Goal: Task Accomplishment & Management: Complete application form

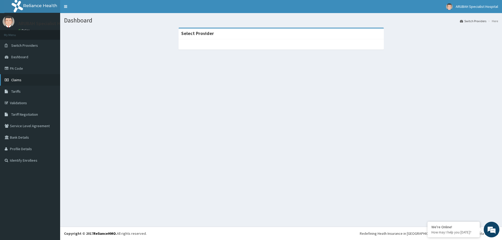
click at [26, 81] on link "Claims" at bounding box center [30, 80] width 60 height 12
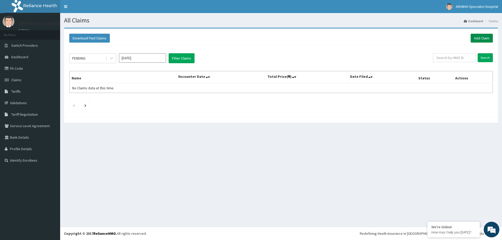
click at [479, 38] on link "Add Claim" at bounding box center [482, 38] width 22 height 9
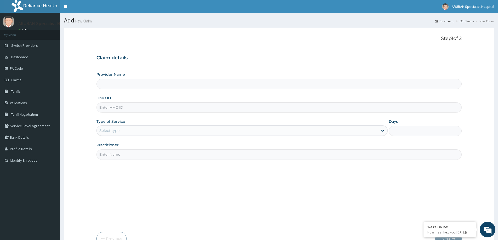
type input "[GEOGRAPHIC_DATA]- [GEOGRAPHIC_DATA]"
click at [129, 109] on input "HMO ID" at bounding box center [278, 107] width 365 height 10
paste input "WAN/10061/E"
type input "WAN/10061/E"
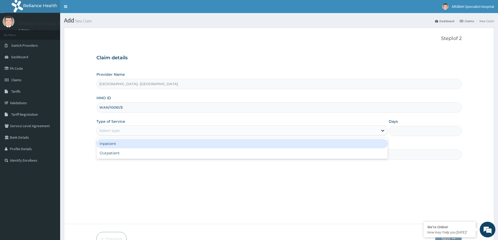
click at [140, 128] on div "Select type" at bounding box center [237, 131] width 281 height 8
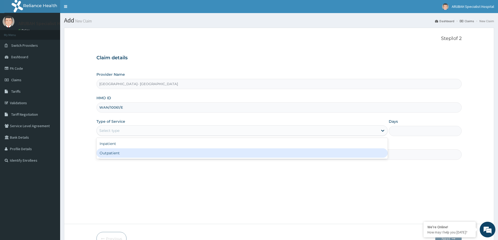
click at [147, 155] on div "Outpatient" at bounding box center [241, 153] width 291 height 9
type input "1"
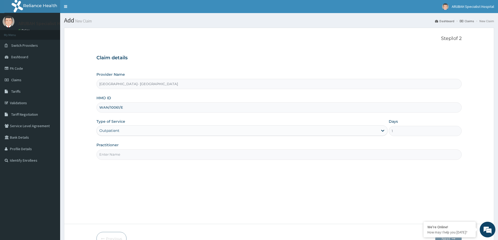
click at [149, 155] on input "Practitioner" at bounding box center [278, 155] width 365 height 10
type input "DR [PERSON_NAME]"
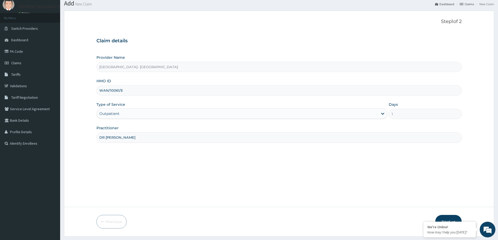
scroll to position [31, 0]
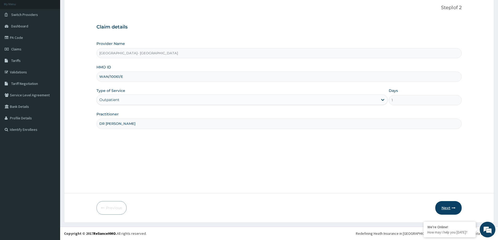
click at [444, 208] on button "Next" at bounding box center [448, 208] width 26 height 14
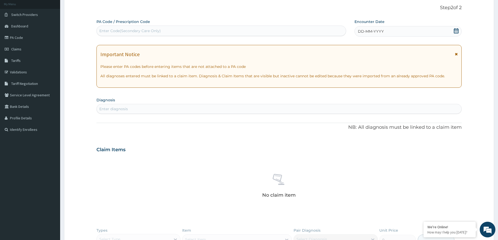
click at [457, 30] on icon at bounding box center [456, 30] width 5 height 5
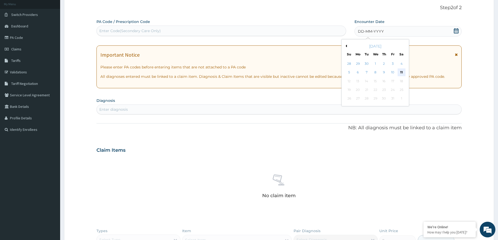
click at [401, 72] on div "11" at bounding box center [402, 73] width 8 height 8
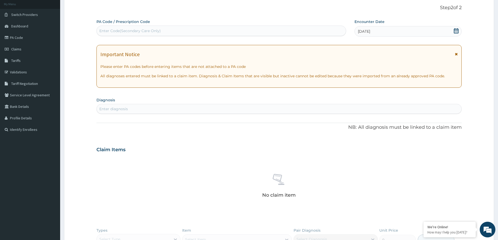
click at [122, 107] on div "Enter diagnosis" at bounding box center [113, 108] width 28 height 5
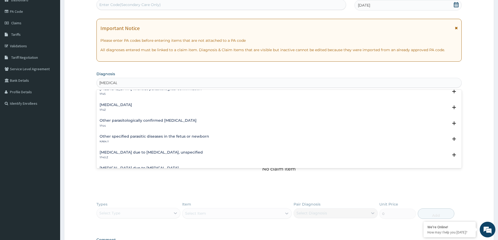
scroll to position [26, 0]
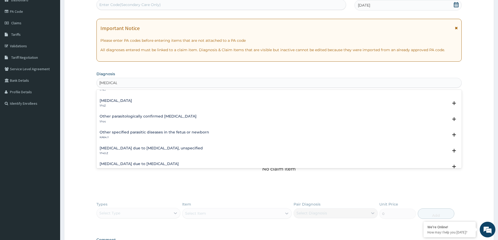
click at [128, 149] on h4 "[MEDICAL_DATA] due to [MEDICAL_DATA], unspecified" at bounding box center [151, 148] width 103 height 4
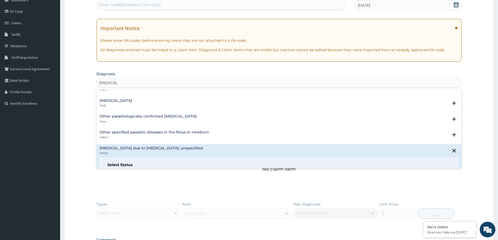
type input "[MEDICAL_DATA]"
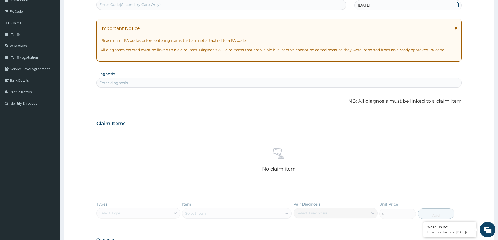
click at [162, 197] on div "PA Code / Prescription Code Enter Code(Secondary Care Only) Encounter Date [DAT…" at bounding box center [278, 125] width 365 height 265
click at [119, 81] on div "Enter diagnosis" at bounding box center [113, 82] width 28 height 5
type input "[MEDICAL_DATA]"
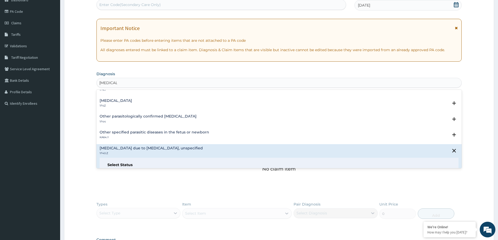
scroll to position [0, 0]
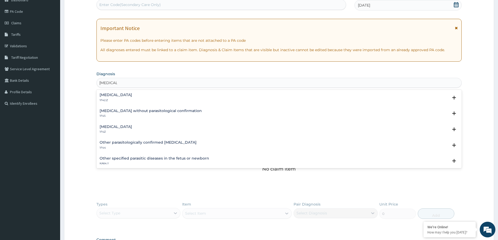
click at [128, 98] on div "[MEDICAL_DATA] 1F42.Z" at bounding box center [116, 97] width 32 height 9
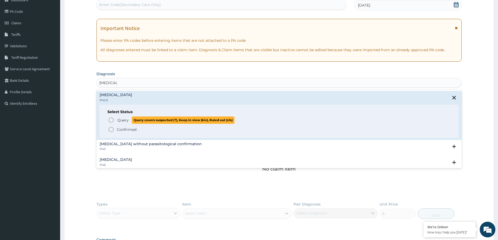
click at [110, 121] on icon "status option query" at bounding box center [111, 120] width 6 height 6
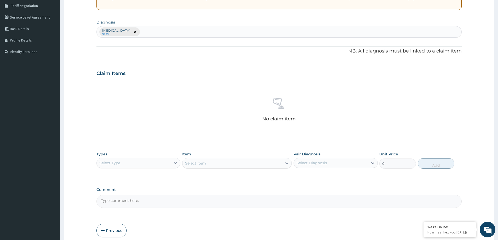
scroll to position [109, 0]
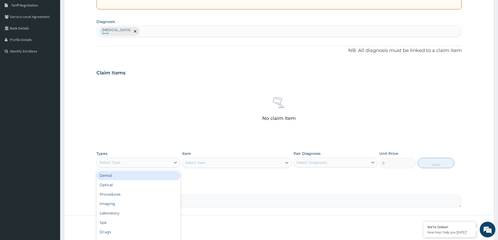
click at [114, 161] on div "Select Type" at bounding box center [109, 162] width 21 height 5
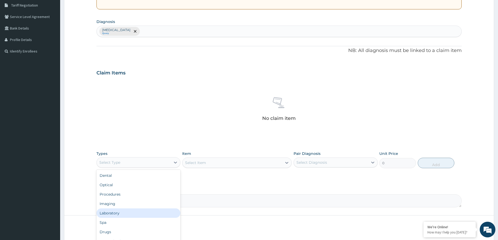
click at [111, 213] on div "Laboratory" at bounding box center [138, 213] width 84 height 9
click at [193, 165] on div "Select Item" at bounding box center [237, 163] width 110 height 10
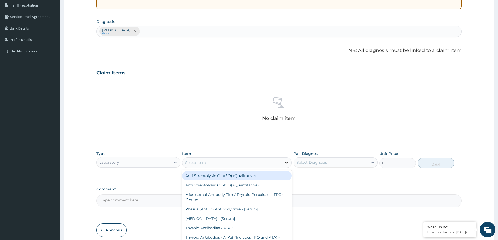
click at [288, 163] on icon at bounding box center [287, 163] width 3 height 2
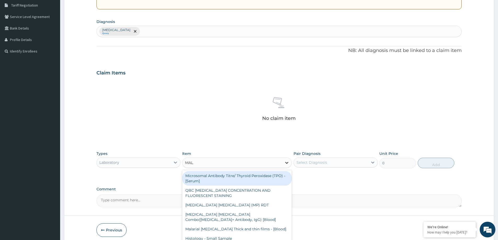
type input "MALA"
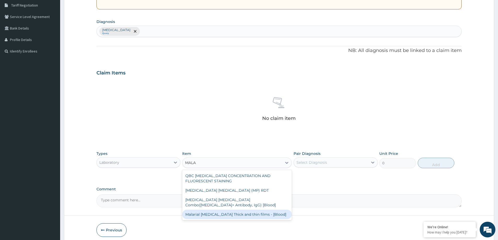
click at [247, 215] on div "Malarial [MEDICAL_DATA] Thick and thin films - [Blood]" at bounding box center [237, 214] width 110 height 9
type input "1800"
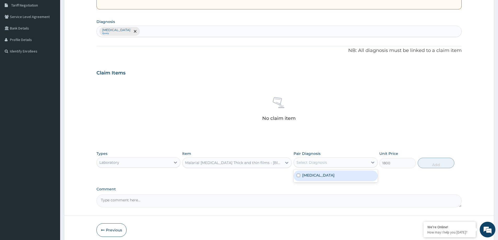
click at [301, 166] on div "Select Diagnosis" at bounding box center [331, 162] width 74 height 8
click at [298, 177] on input "checkbox" at bounding box center [298, 175] width 3 height 3
checkbox input "true"
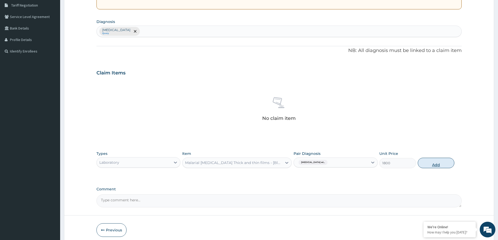
click at [436, 160] on button "Add" at bounding box center [436, 163] width 37 height 10
type input "0"
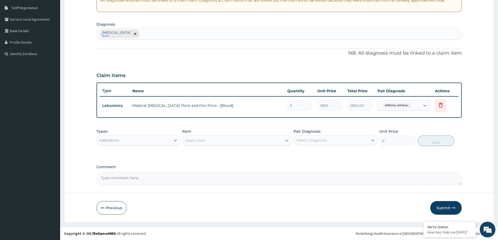
click at [134, 135] on div "Types Laboratory" at bounding box center [138, 137] width 84 height 17
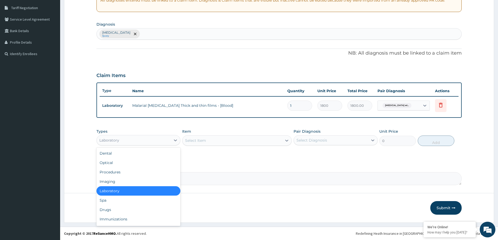
click at [134, 142] on div "Laboratory" at bounding box center [134, 140] width 74 height 8
click at [217, 140] on div "Select Item" at bounding box center [233, 140] width 100 height 8
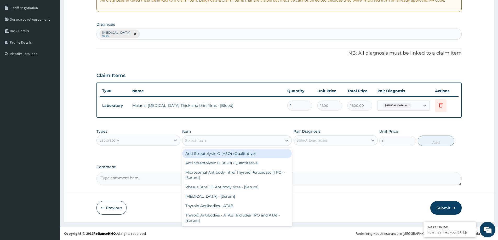
type input "F"
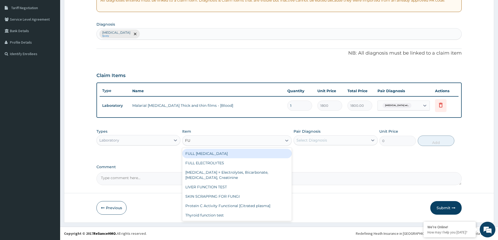
type input "F"
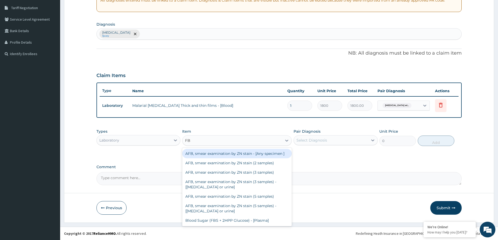
type input "FBC"
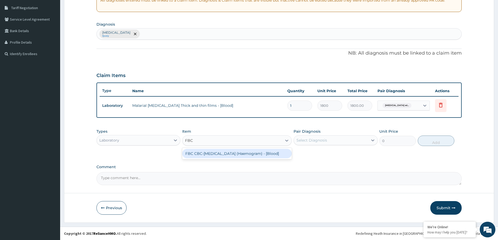
click at [225, 154] on div "FBC CBC-[MEDICAL_DATA] (Haemogram) - [Blood]" at bounding box center [237, 153] width 110 height 9
type input "4800"
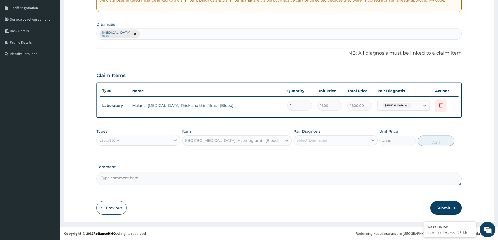
click at [326, 139] on div "Select Diagnosis" at bounding box center [311, 140] width 31 height 5
click at [299, 155] on input "checkbox" at bounding box center [298, 153] width 3 height 3
checkbox input "true"
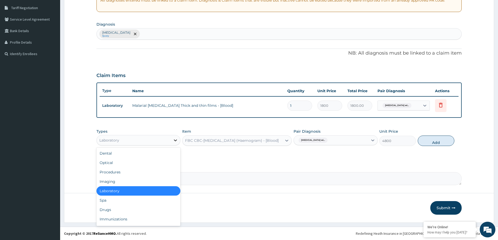
click at [175, 140] on icon at bounding box center [175, 140] width 5 height 5
click at [143, 173] on div "Procedures" at bounding box center [138, 172] width 84 height 9
type input "0"
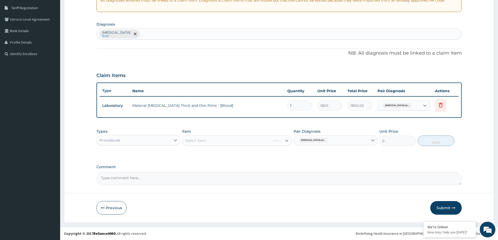
click at [287, 141] on div "Select Item" at bounding box center [237, 140] width 110 height 10
click at [133, 140] on div "Procedures" at bounding box center [134, 140] width 74 height 8
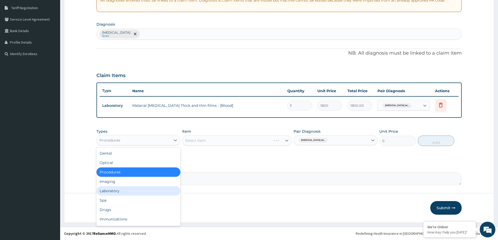
click at [107, 192] on div "Laboratory" at bounding box center [138, 190] width 84 height 9
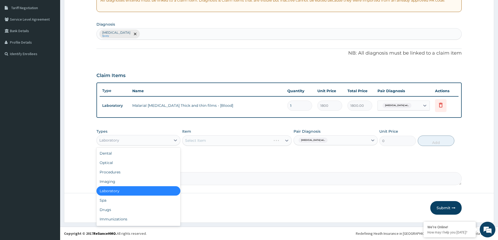
click at [129, 142] on div "Laboratory" at bounding box center [134, 140] width 74 height 8
click at [124, 174] on div "Procedures" at bounding box center [138, 172] width 84 height 9
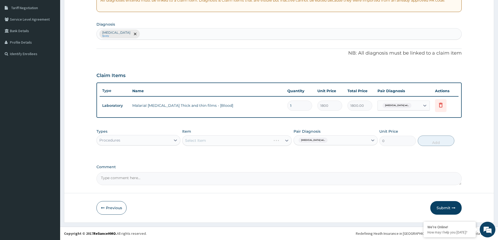
click at [287, 141] on div "Select Item" at bounding box center [237, 140] width 110 height 10
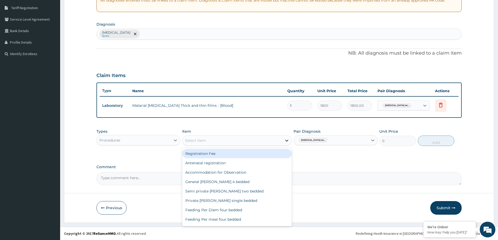
click at [286, 141] on icon at bounding box center [286, 140] width 5 height 5
type input "G"
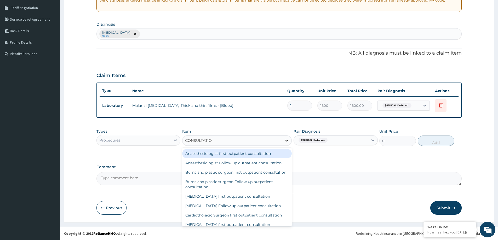
type input "CONSULTATION"
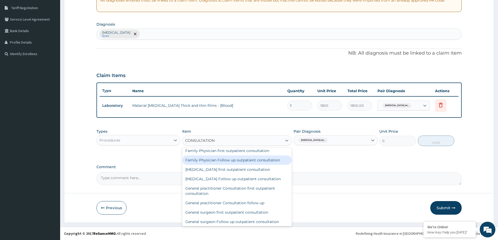
scroll to position [157, 0]
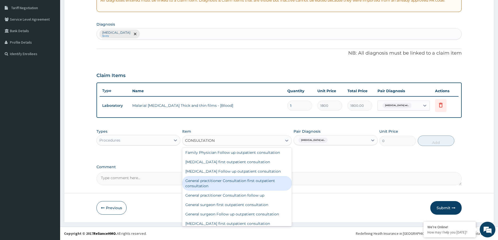
click at [256, 185] on div "General practitioner Consultation first outpatient consultation" at bounding box center [237, 183] width 110 height 15
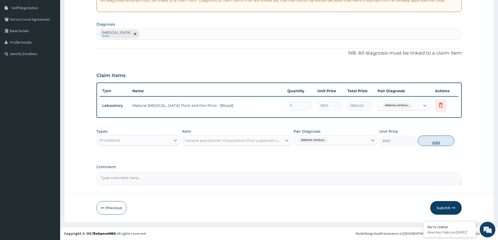
click at [440, 139] on button "Add" at bounding box center [436, 141] width 37 height 10
type input "0"
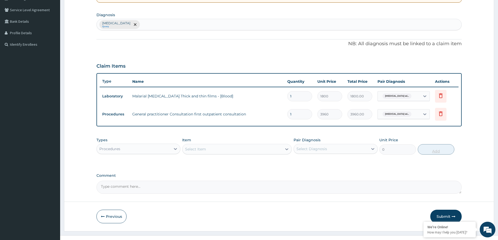
scroll to position [125, 0]
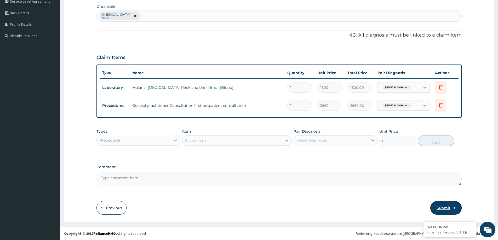
click at [441, 208] on button "Submit" at bounding box center [445, 208] width 31 height 14
